Goal: Task Accomplishment & Management: Manage account settings

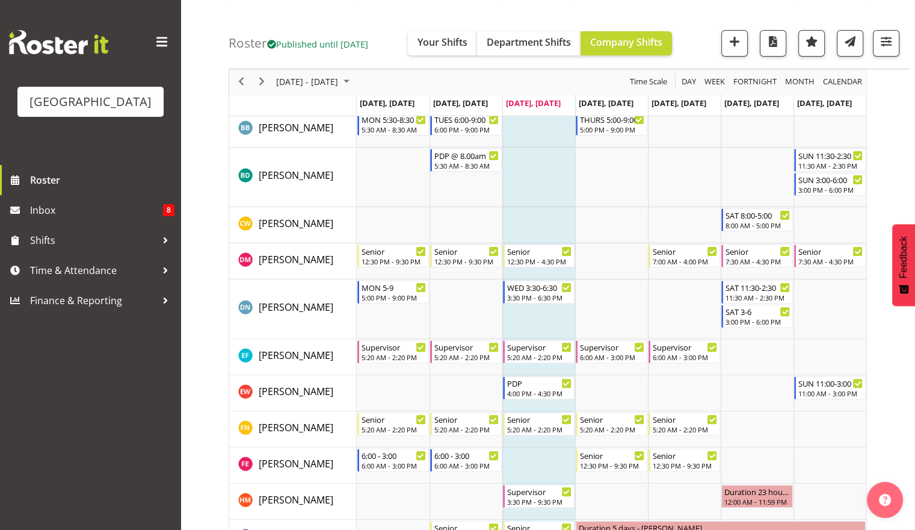
scroll to position [270, 0]
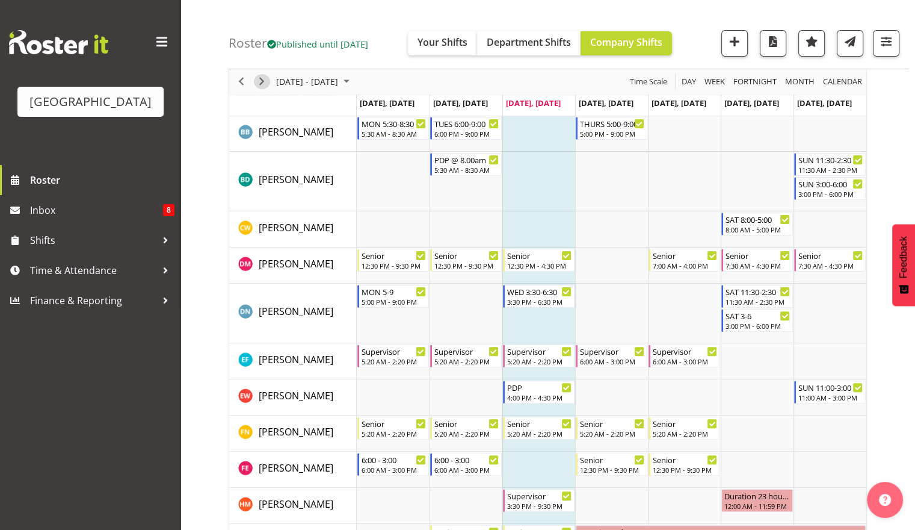
click at [261, 79] on span "Next" at bounding box center [262, 82] width 14 height 15
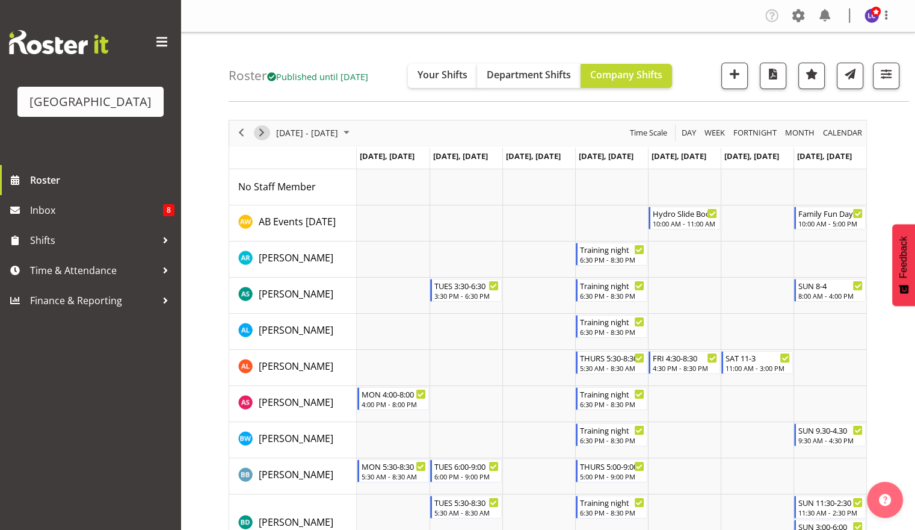
click at [262, 135] on span "Next" at bounding box center [262, 132] width 14 height 15
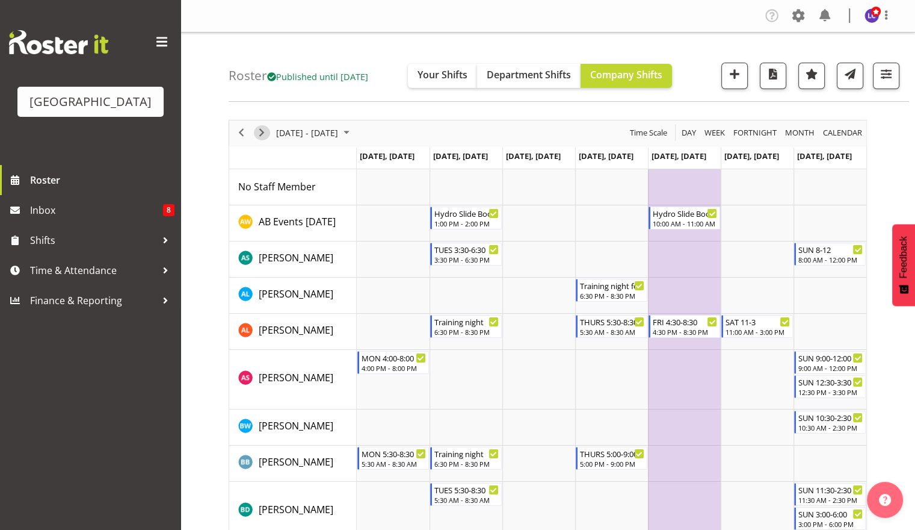
click at [256, 133] on span "Next" at bounding box center [262, 132] width 14 height 15
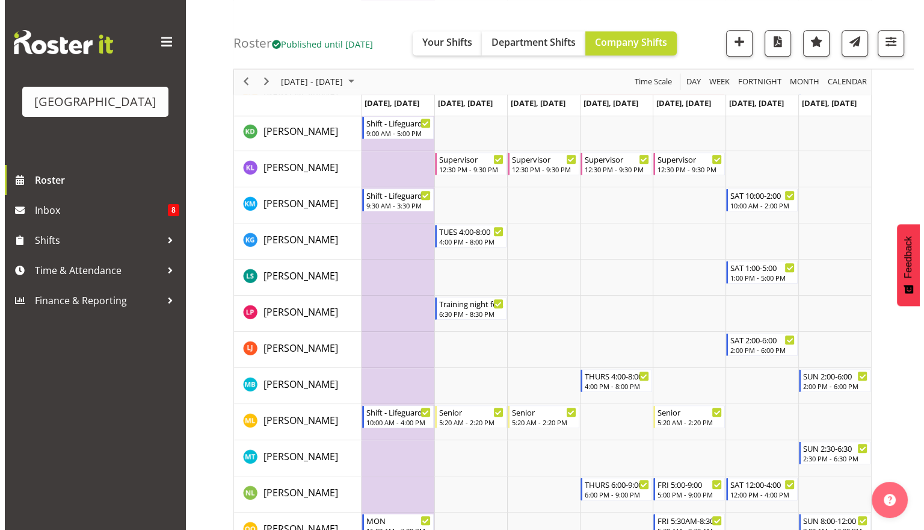
scroll to position [964, 0]
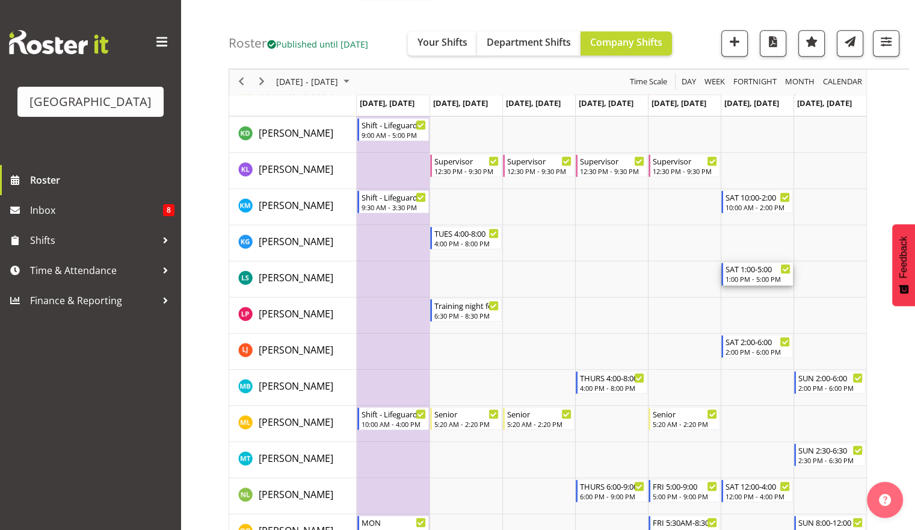
click at [744, 282] on div "1:00 PM - 5:00 PM" at bounding box center [758, 279] width 65 height 10
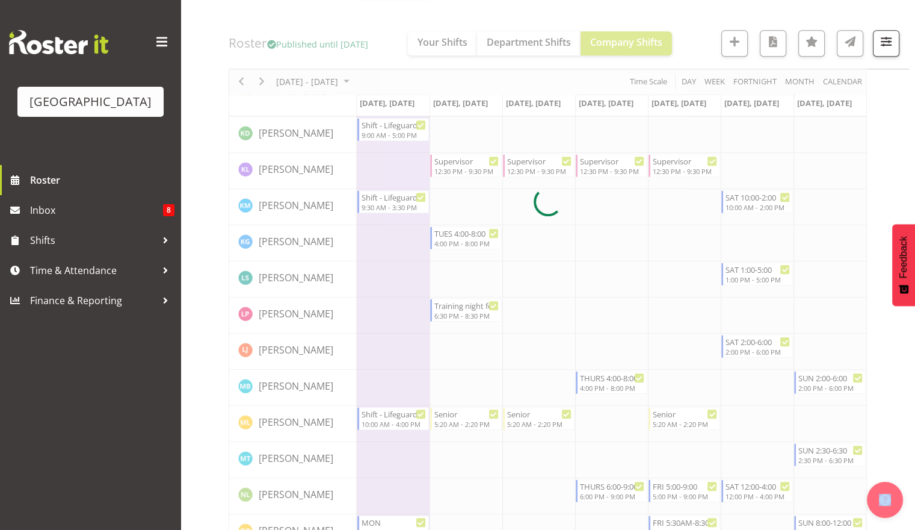
click at [744, 282] on div at bounding box center [548, 202] width 639 height 2092
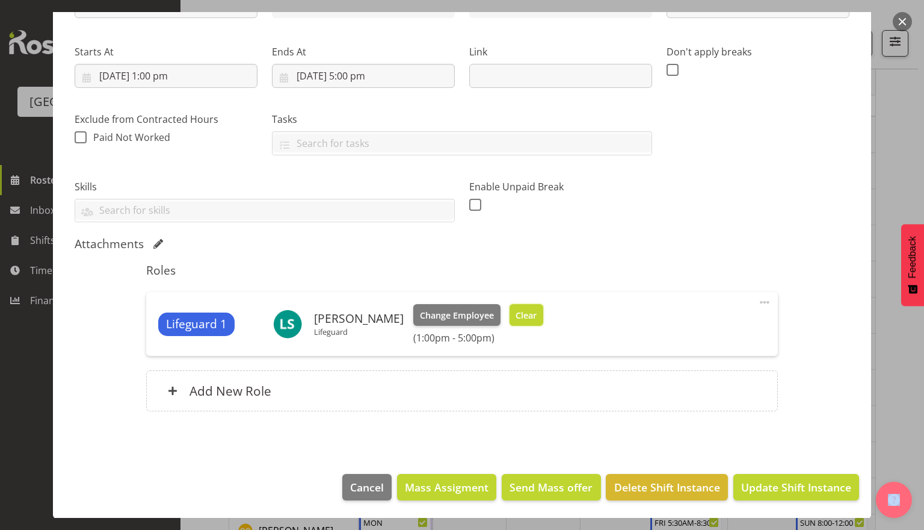
click at [527, 314] on span "Clear" at bounding box center [526, 315] width 21 height 13
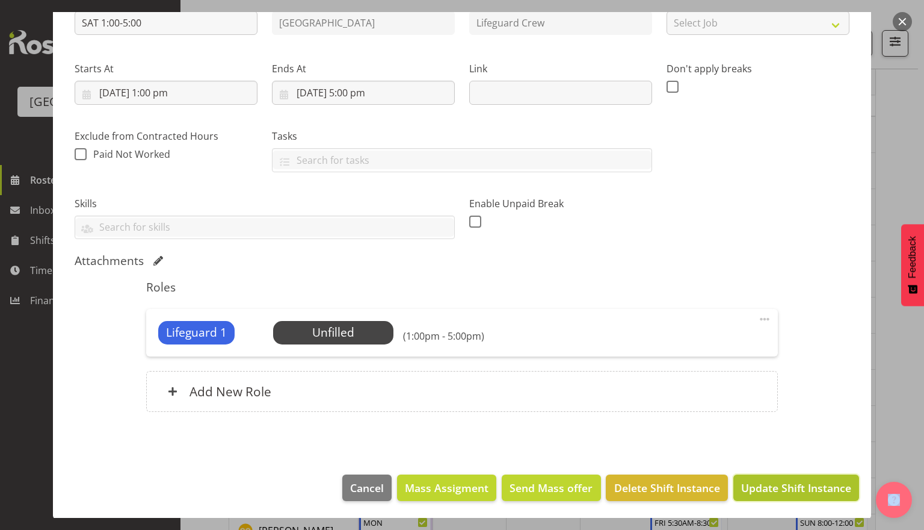
click at [793, 495] on button "Update Shift Instance" at bounding box center [797, 487] width 126 height 26
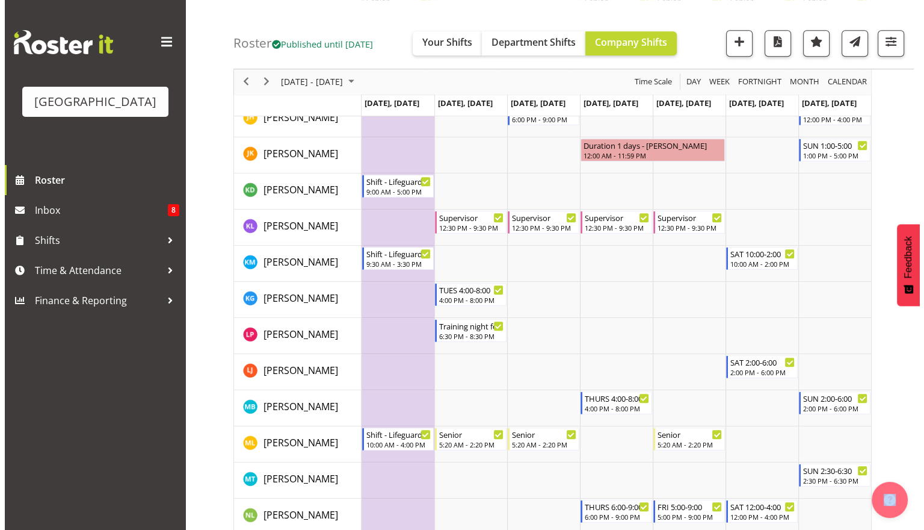
scroll to position [910, 0]
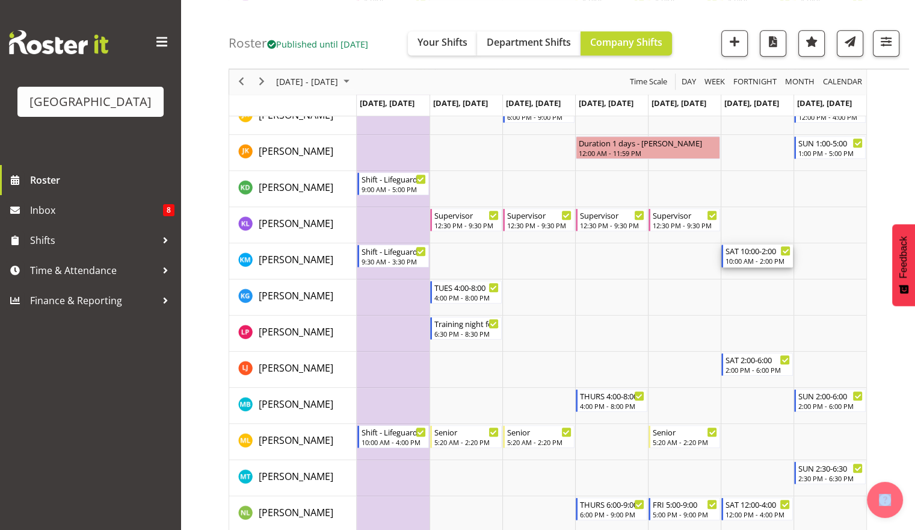
click at [742, 253] on div "SAT 10:00-2:00" at bounding box center [758, 250] width 65 height 12
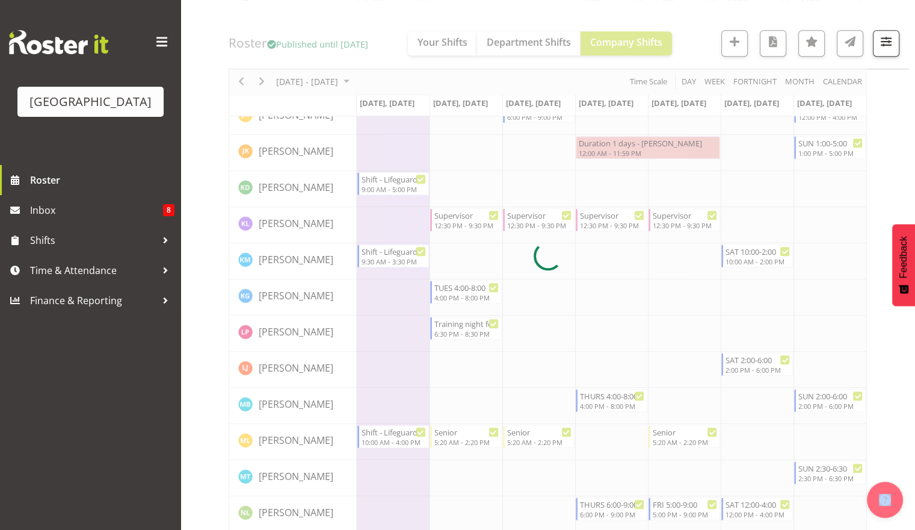
click at [742, 253] on div at bounding box center [548, 256] width 639 height 2092
select select "10"
select select "2025"
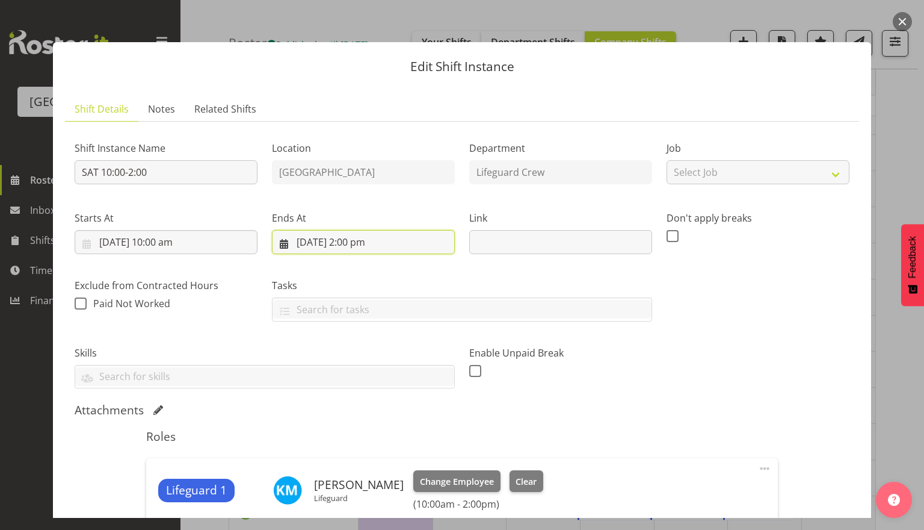
click at [351, 250] on input "1/11/2025, 2:00 pm" at bounding box center [363, 242] width 183 height 24
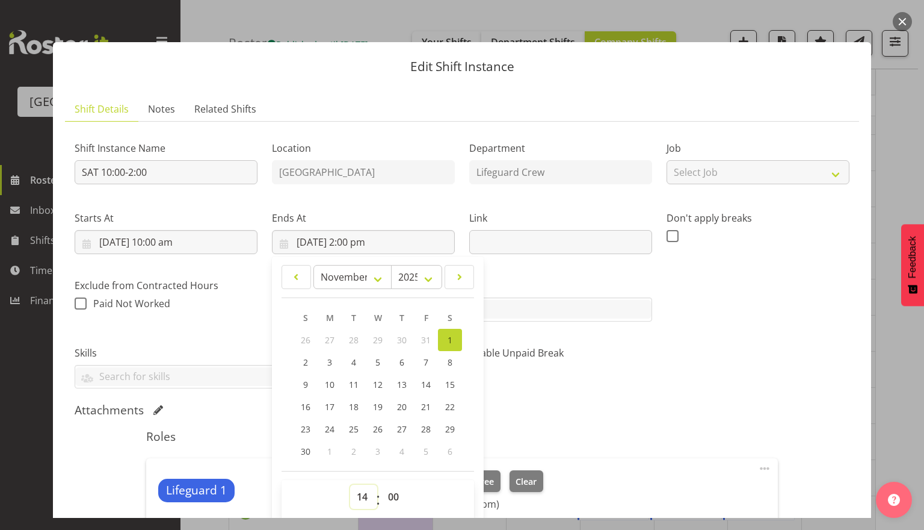
click at [363, 498] on select "00 01 02 03 04 05 06 07 08 09 10 11 12 13 14 15 16 17 18 19 20 21 22 23" at bounding box center [363, 496] width 27 height 24
select select "17"
click at [350, 484] on select "00 01 02 03 04 05 06 07 08 09 10 11 12 13 14 15 16 17 18 19 20 21 22 23" at bounding box center [363, 496] width 27 height 24
type input "1/11/2025, 5:00 pm"
click at [685, 373] on div "Shift Instance Name SAT 10:00-2:00 Location Splash Palace Department Lifeguard …" at bounding box center [462, 260] width 790 height 272
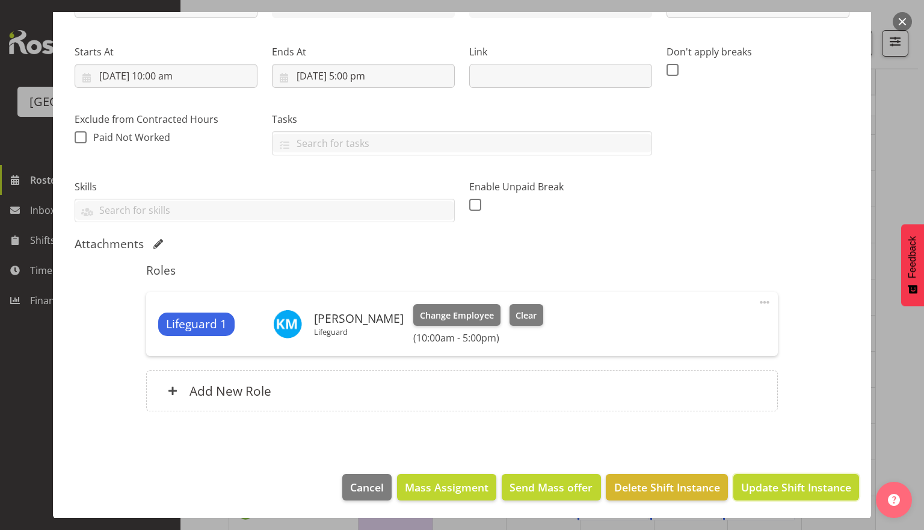
click at [785, 483] on span "Update Shift Instance" at bounding box center [796, 487] width 110 height 16
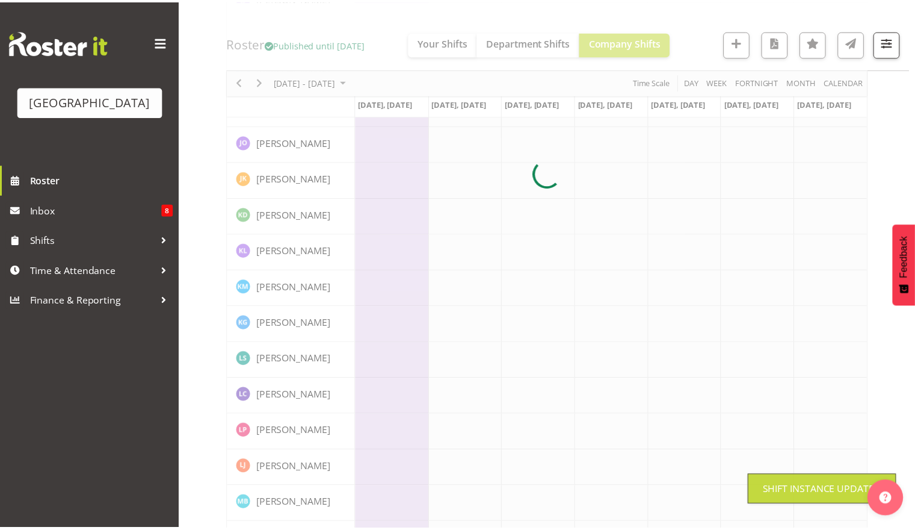
scroll to position [0, 0]
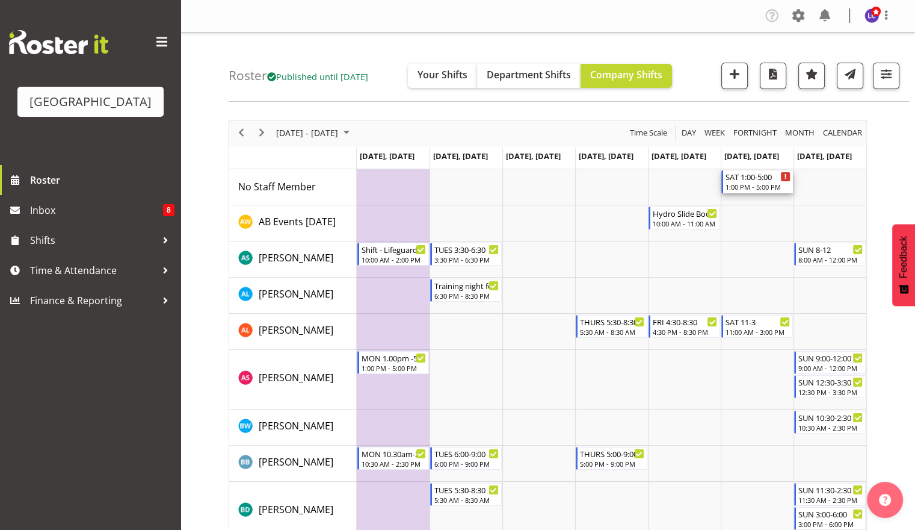
click at [779, 186] on div "1:00 PM - 5:00 PM" at bounding box center [758, 187] width 65 height 10
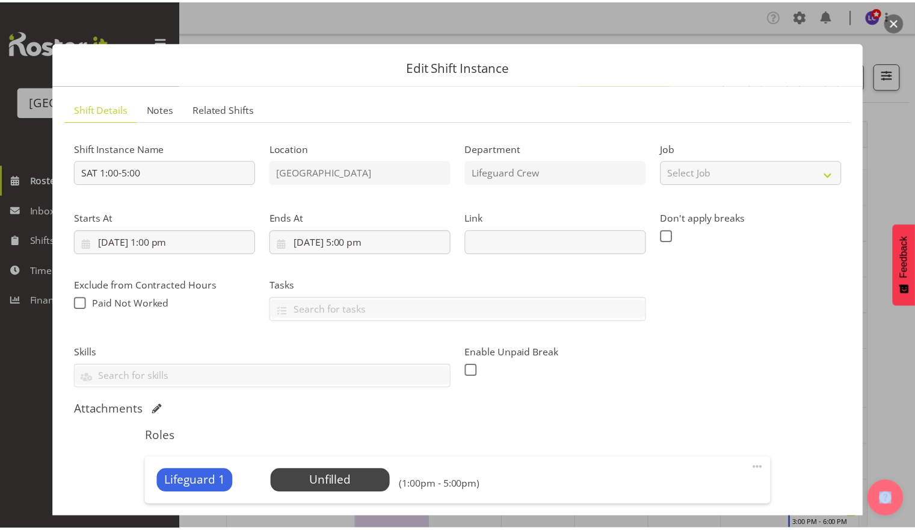
scroll to position [149, 0]
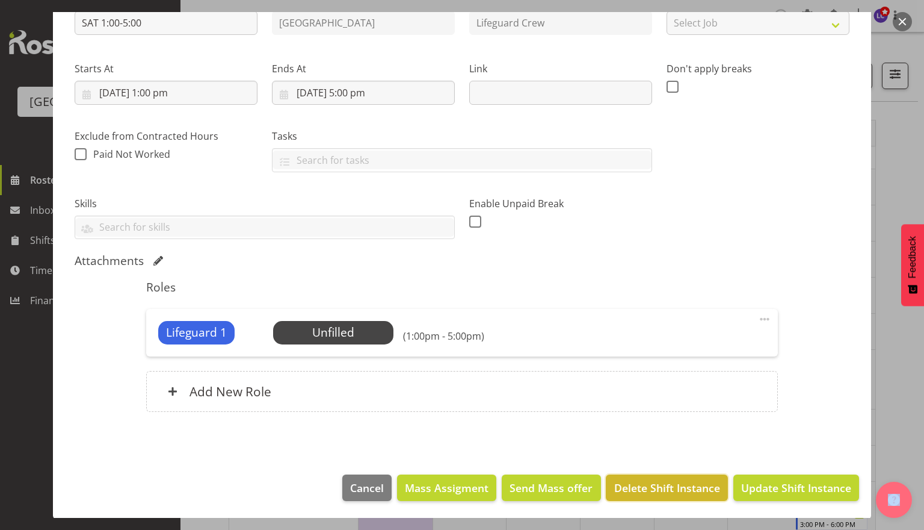
click at [645, 483] on span "Delete Shift Instance" at bounding box center [667, 488] width 106 height 16
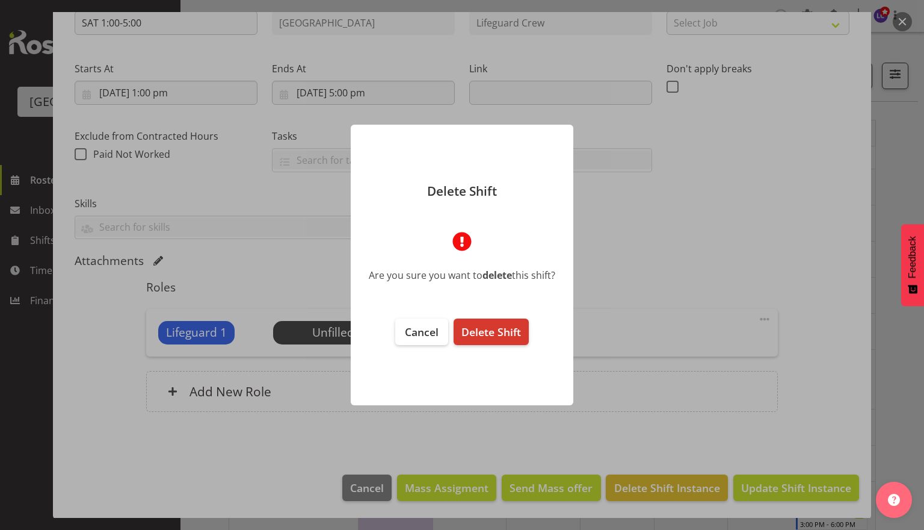
click at [504, 349] on footer "Cancel Delete Shift" at bounding box center [462, 355] width 223 height 99
click at [506, 338] on button "Delete Shift" at bounding box center [491, 331] width 75 height 26
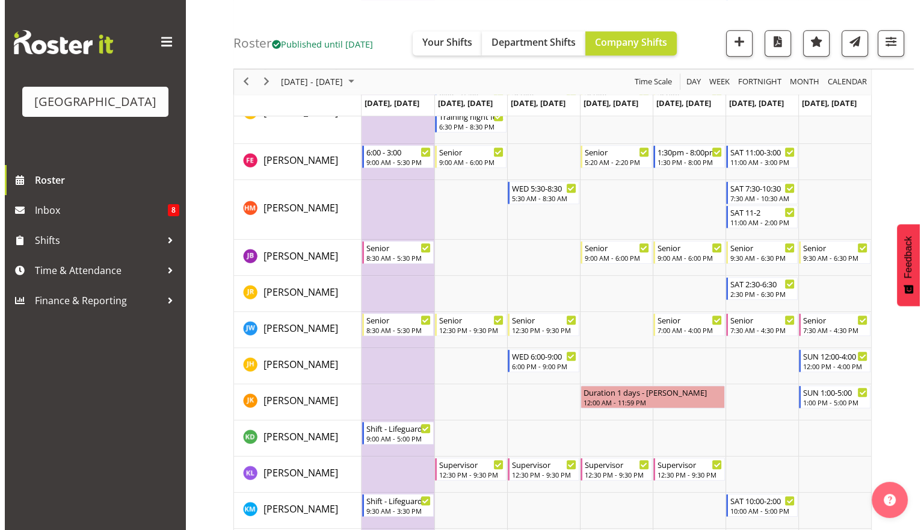
scroll to position [663, 0]
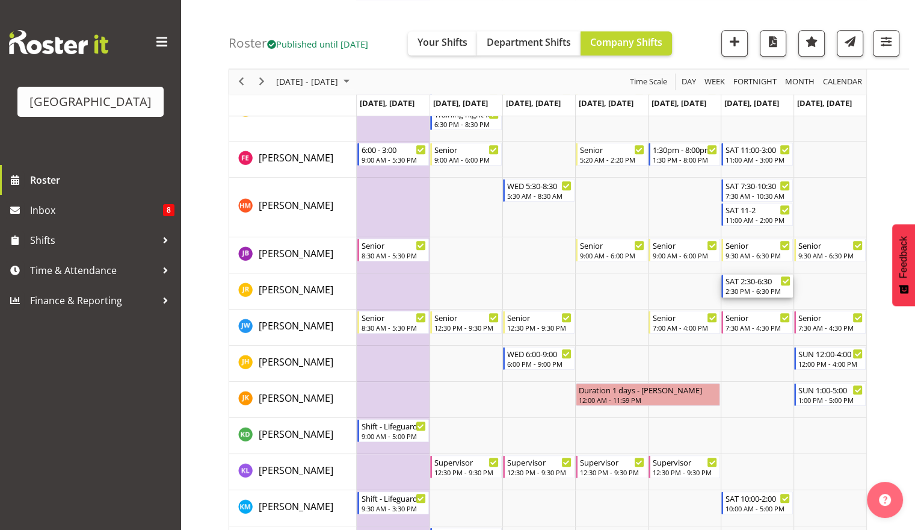
click at [759, 291] on div "2:30 PM - 6:30 PM" at bounding box center [758, 291] width 65 height 10
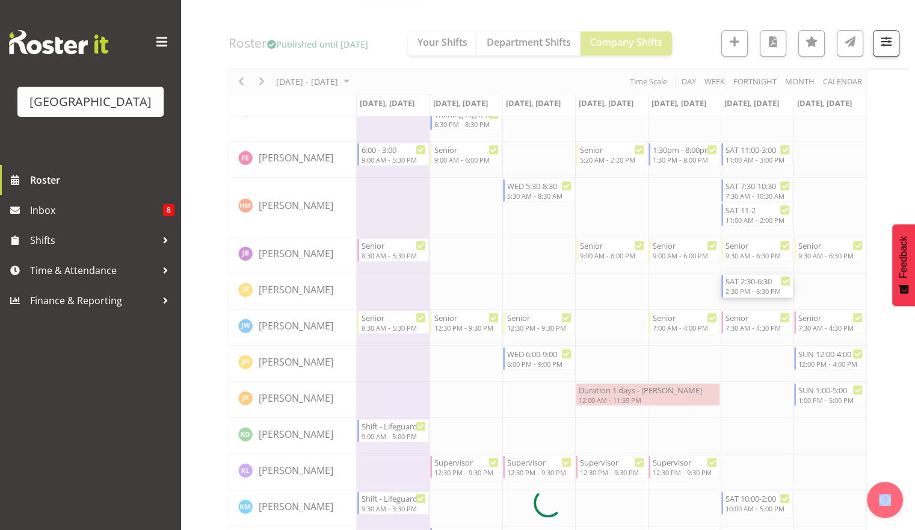
click at [759, 291] on div at bounding box center [548, 503] width 639 height 2092
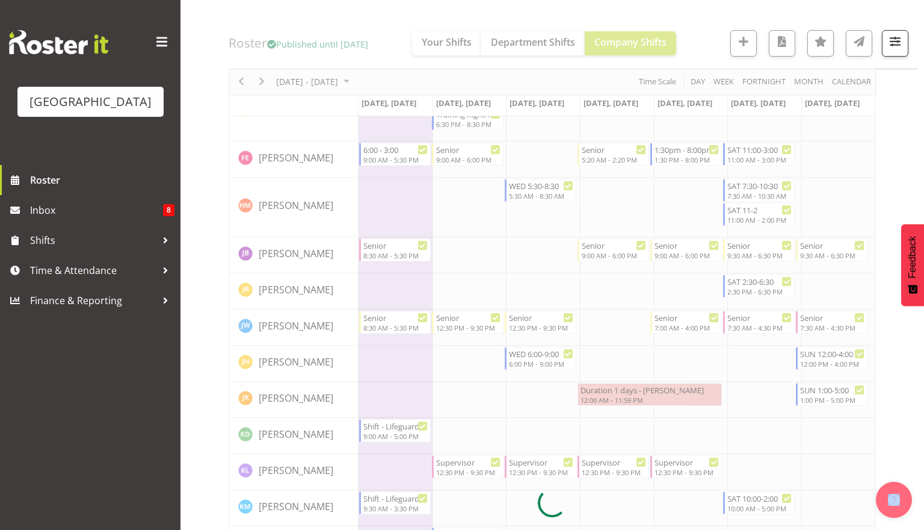
select select "10"
select select "2025"
select select "14"
select select "30"
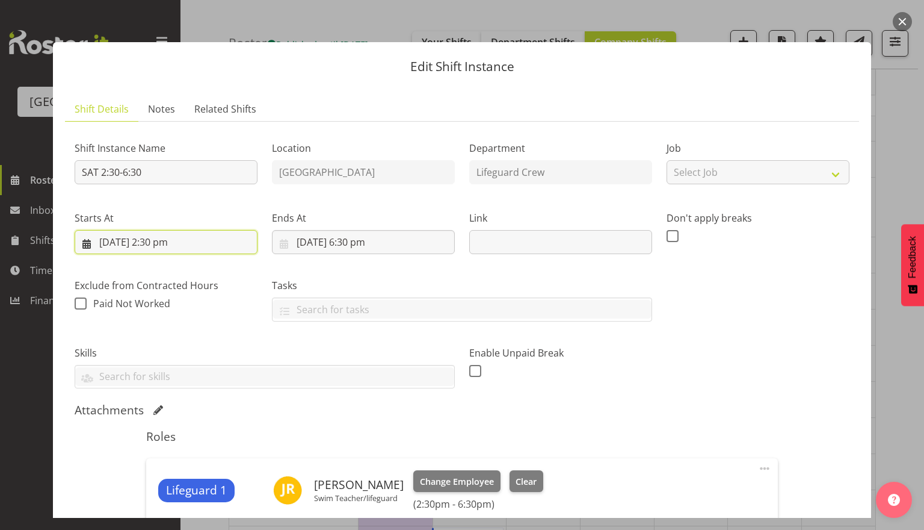
click at [199, 246] on input "1/11/2025, 2:30 pm" at bounding box center [166, 242] width 183 height 24
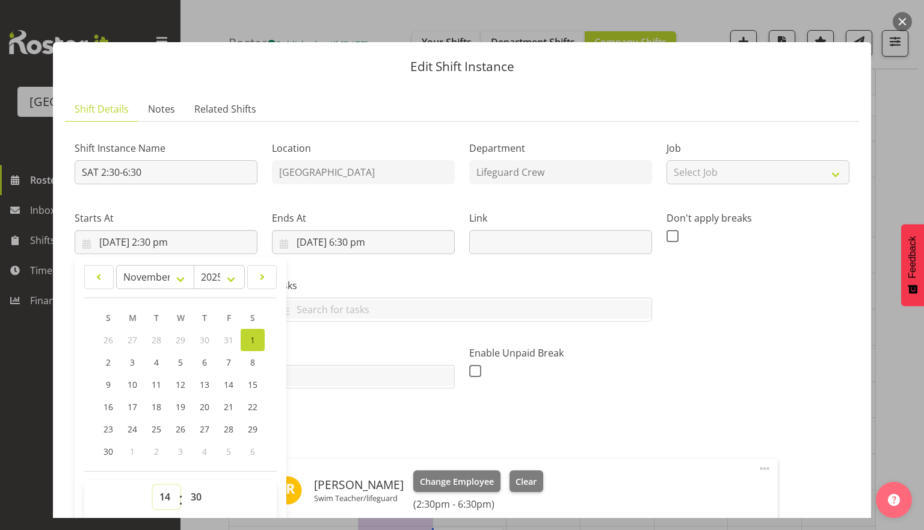
click at [172, 506] on select "00 01 02 03 04 05 06 07 08 09 10 11 12 13 14 15 16 17 18 19 20 21 22 23" at bounding box center [166, 496] width 27 height 24
select select "12"
click at [153, 484] on select "00 01 02 03 04 05 06 07 08 09 10 11 12 13 14 15 16 17 18 19 20 21 22 23" at bounding box center [166, 496] width 27 height 24
type input "1/11/2025, 12:30 pm"
click at [673, 365] on div "Shift Instance Name SAT 2:30-6:30 Location Splash Palace Department Lifeguard C…" at bounding box center [462, 260] width 790 height 272
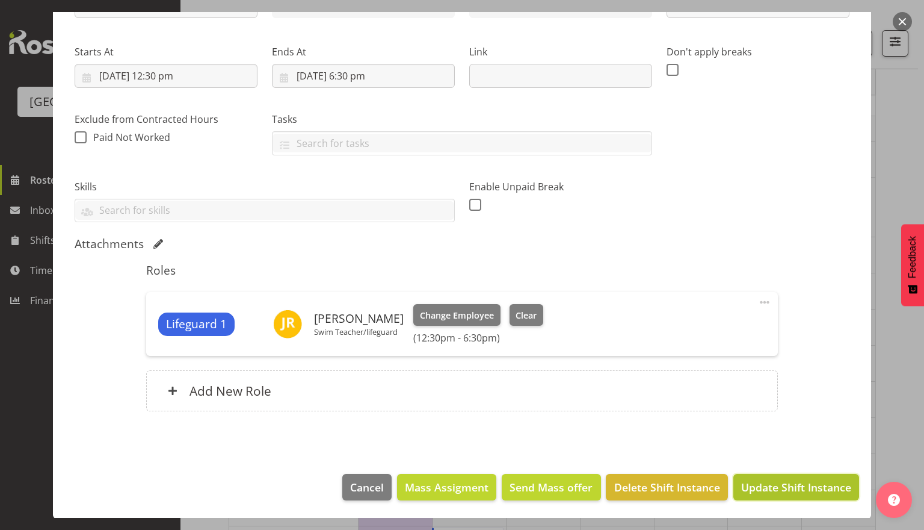
click at [762, 482] on span "Update Shift Instance" at bounding box center [796, 487] width 110 height 16
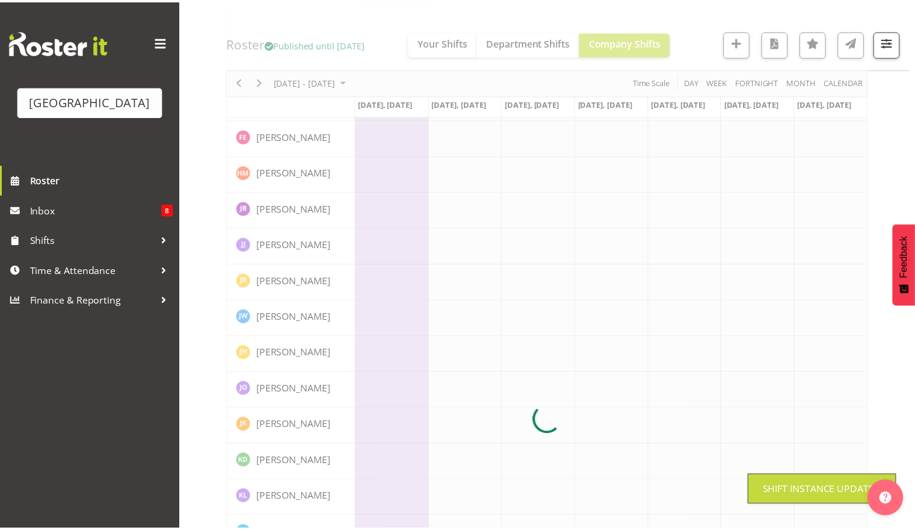
scroll to position [0, 0]
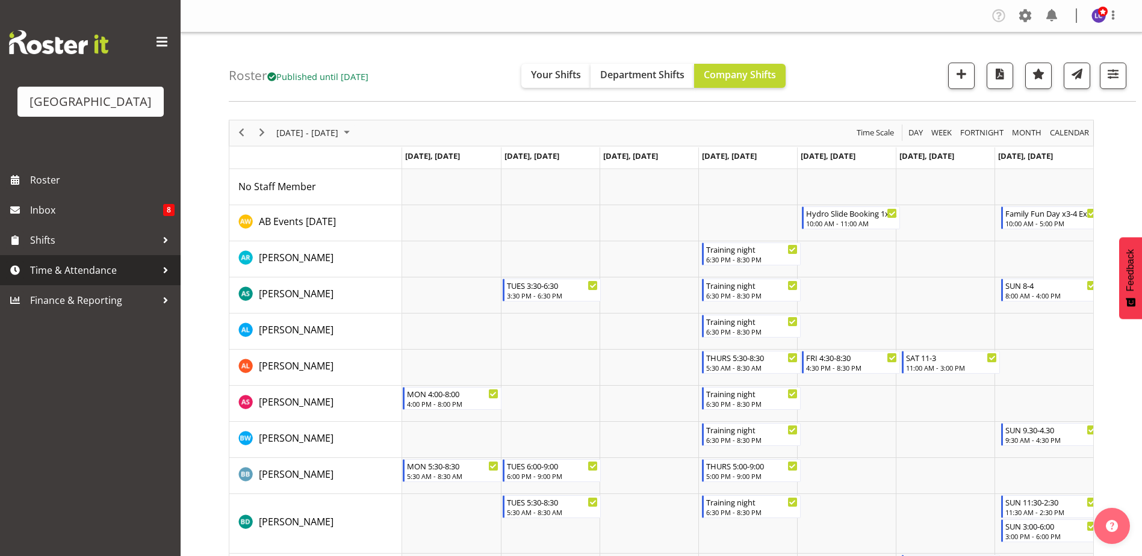
click at [110, 279] on span "Time & Attendance" at bounding box center [93, 270] width 126 height 18
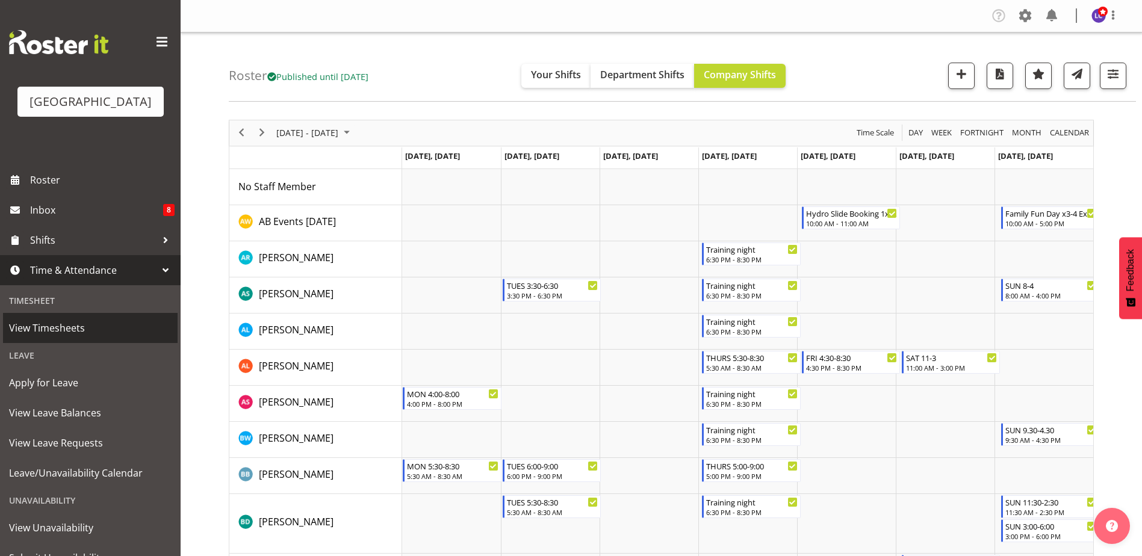
scroll to position [50, 0]
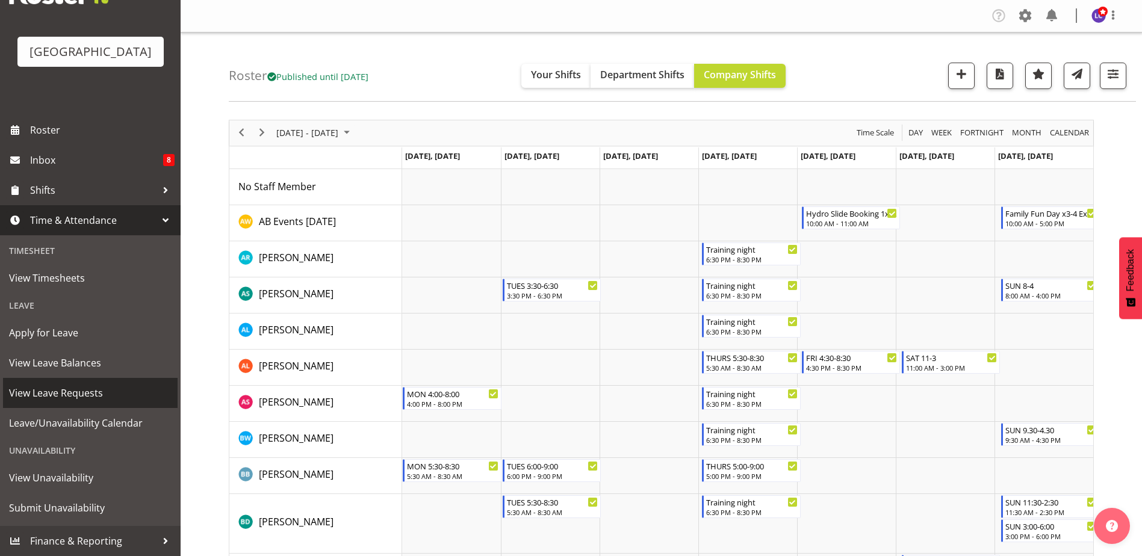
click at [98, 384] on link "View Leave Requests" at bounding box center [90, 393] width 175 height 30
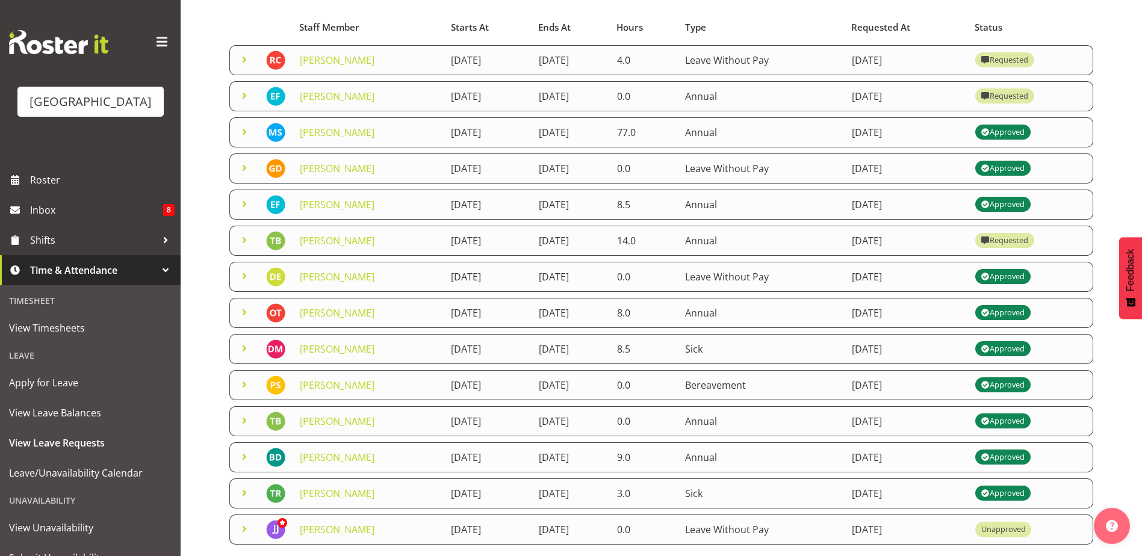
scroll to position [164, 0]
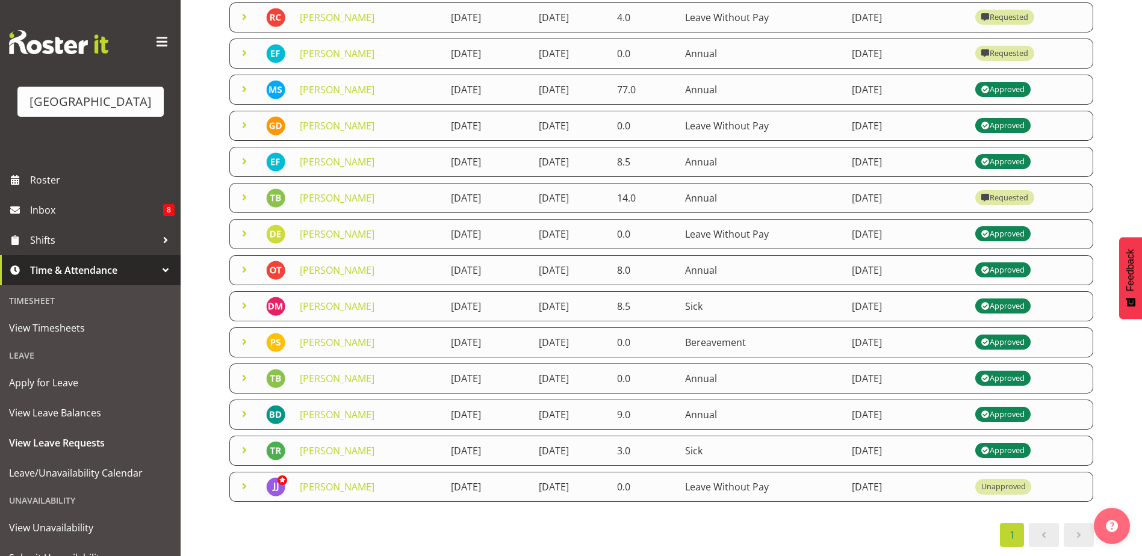
click at [1074, 528] on span at bounding box center [1078, 535] width 14 height 14
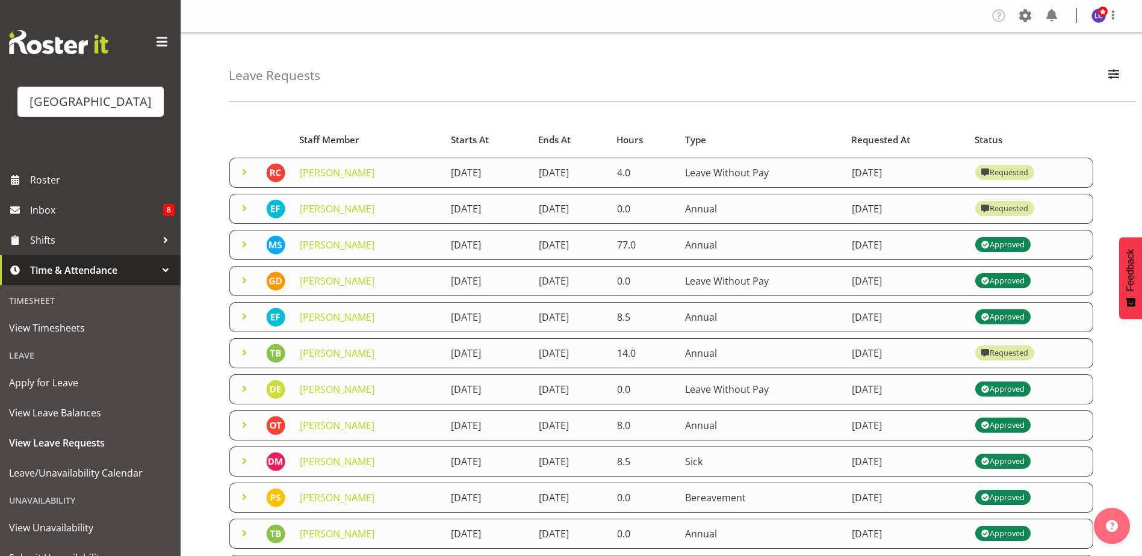
click at [161, 46] on span at bounding box center [161, 41] width 19 height 19
